Goal: Task Accomplishment & Management: Use online tool/utility

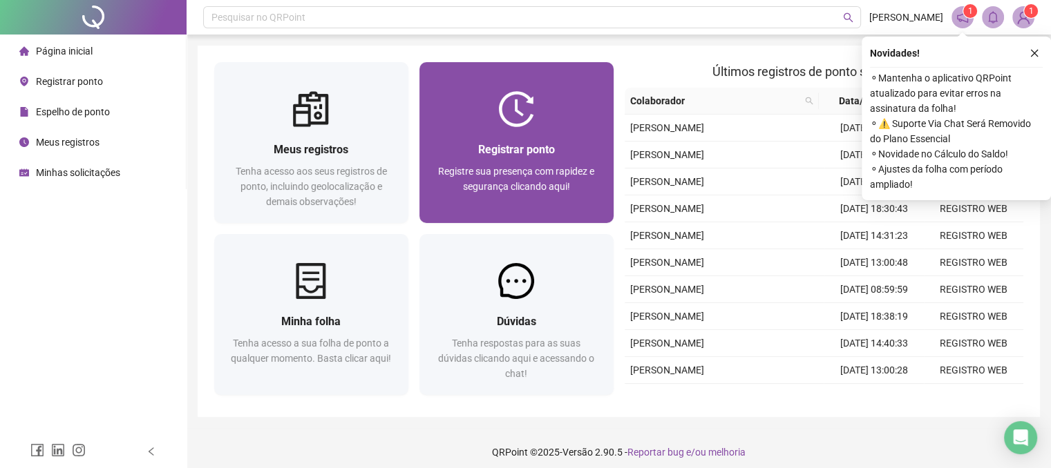
click at [544, 173] on span "Registre sua presença com rapidez e segurança clicando aqui!" at bounding box center [516, 179] width 156 height 26
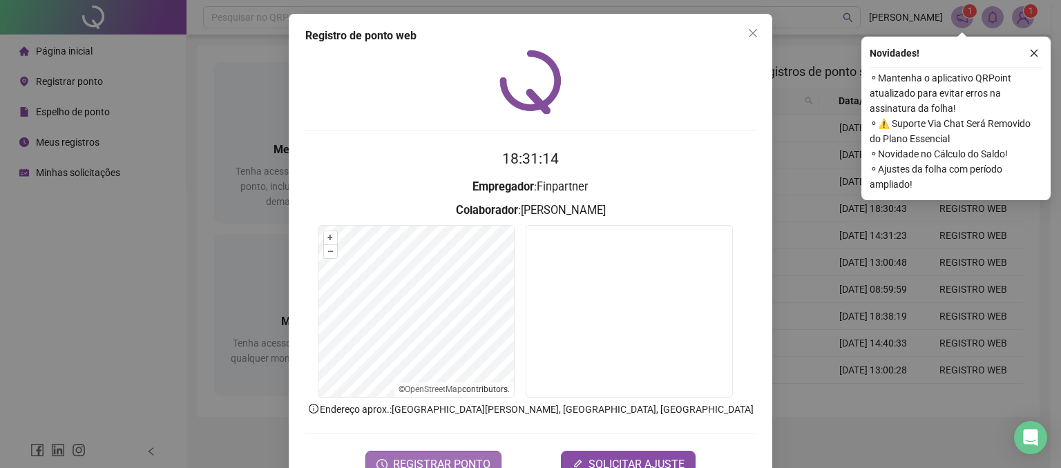
click at [444, 458] on span "REGISTRAR PONTO" at bounding box center [441, 465] width 97 height 17
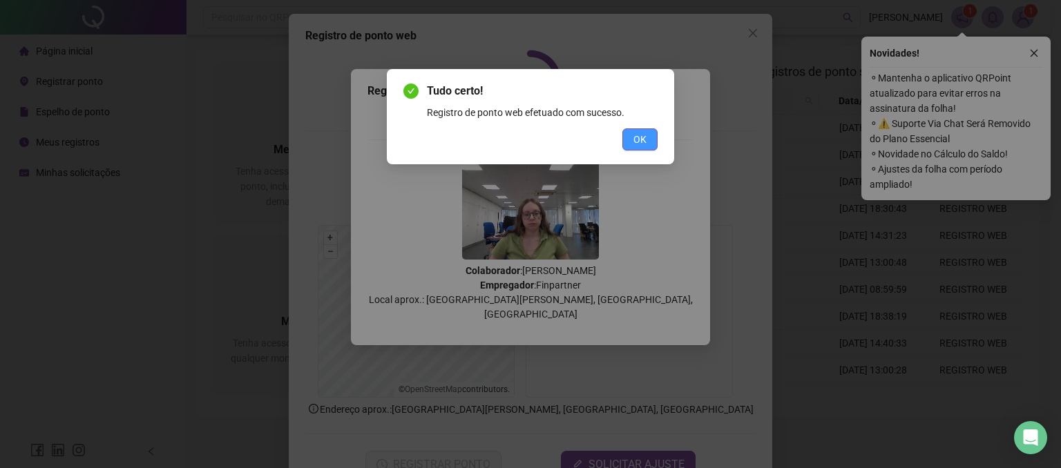
click at [641, 133] on span "OK" at bounding box center [639, 139] width 13 height 15
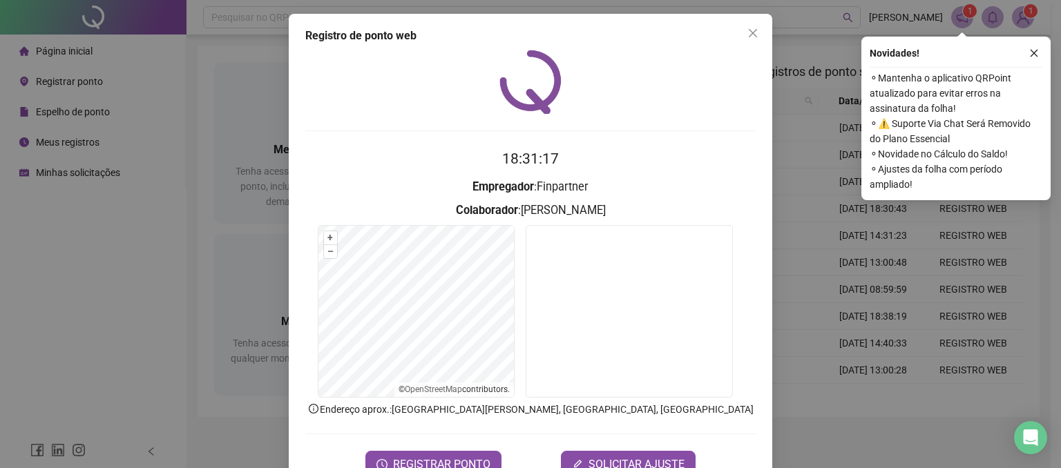
click at [742, 40] on button "Close" at bounding box center [753, 33] width 22 height 22
